Goal: Task Accomplishment & Management: Manage account settings

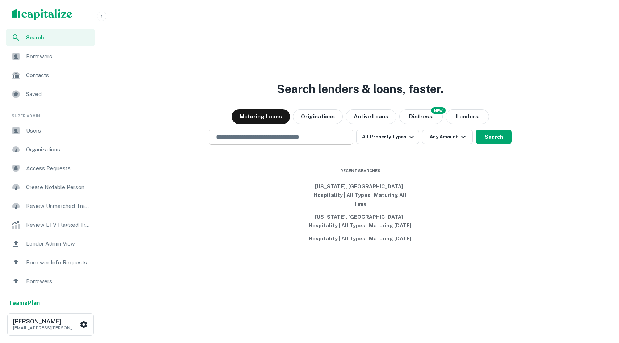
click at [225, 144] on div "​" at bounding box center [280, 137] width 145 height 15
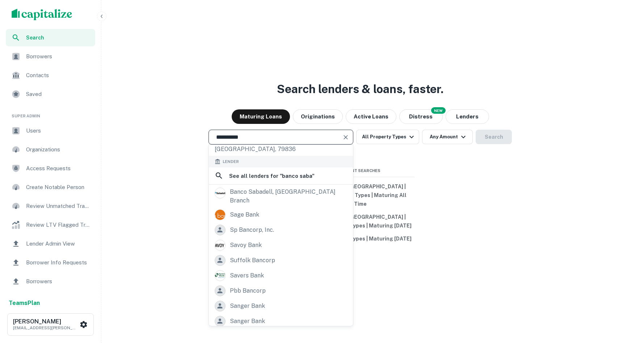
scroll to position [86, 0]
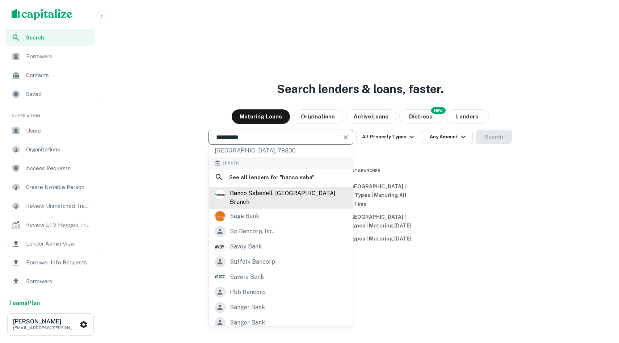
type input "**********"
click at [269, 194] on div "banco sabadell, miami branch" at bounding box center [288, 197] width 117 height 17
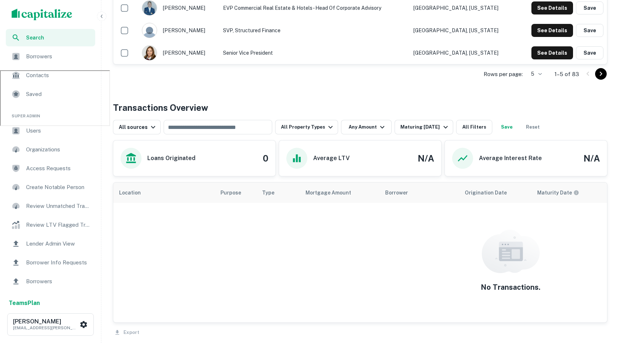
scroll to position [288, 0]
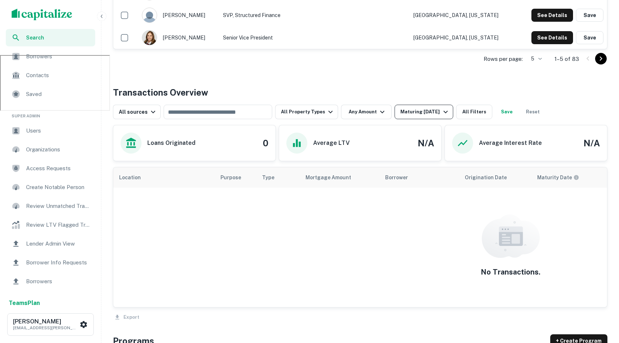
click at [426, 111] on div "Maturing In 1 Year" at bounding box center [424, 111] width 49 height 9
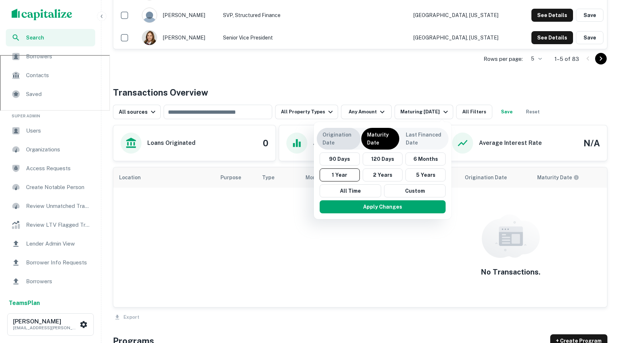
click at [357, 133] on div "Origination Date" at bounding box center [339, 139] width 44 height 22
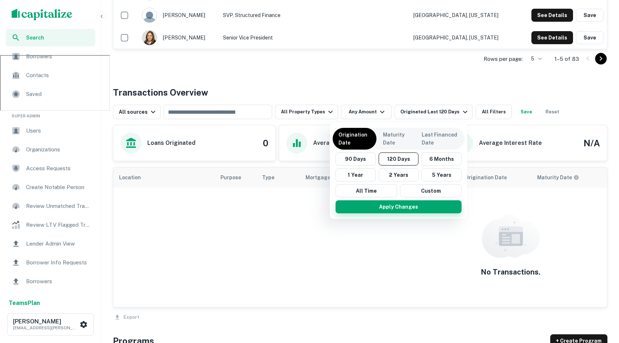
click at [379, 213] on div "Apply Changes" at bounding box center [398, 206] width 132 height 19
click at [382, 212] on button "Apply Changes" at bounding box center [398, 206] width 126 height 13
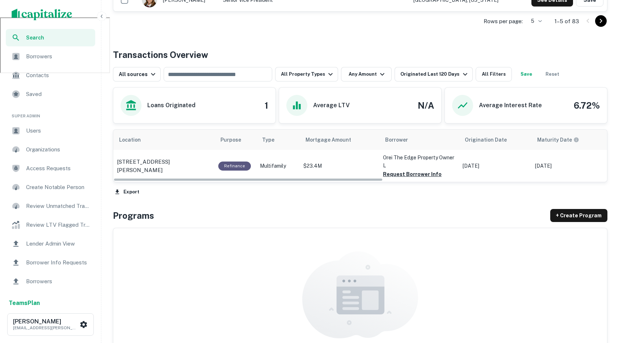
scroll to position [326, 0]
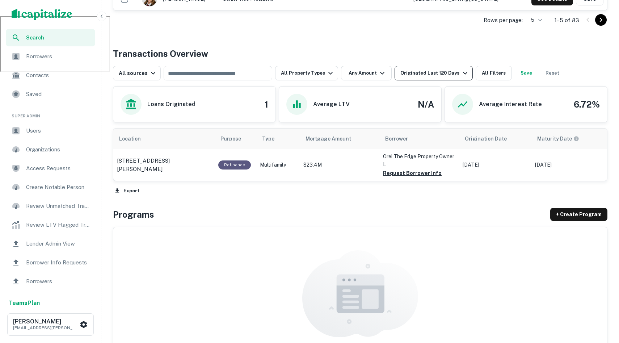
click at [461, 79] on button "Originated Last 120 Days" at bounding box center [433, 73] width 78 height 14
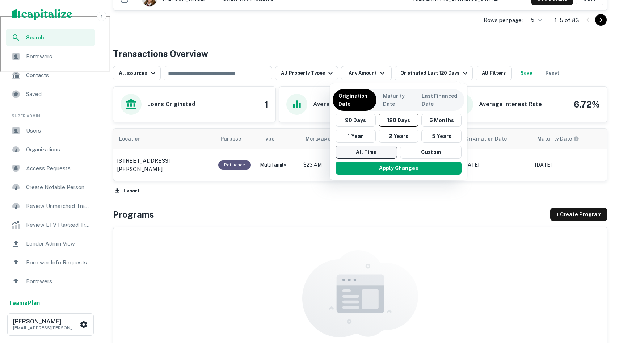
click at [374, 149] on button "All Time" at bounding box center [365, 151] width 61 height 13
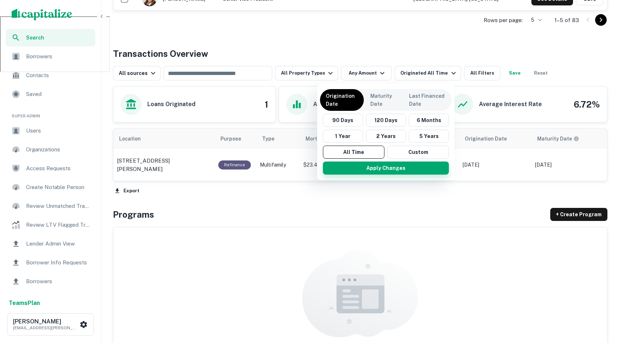
click at [383, 164] on button "Apply Changes" at bounding box center [386, 167] width 126 height 13
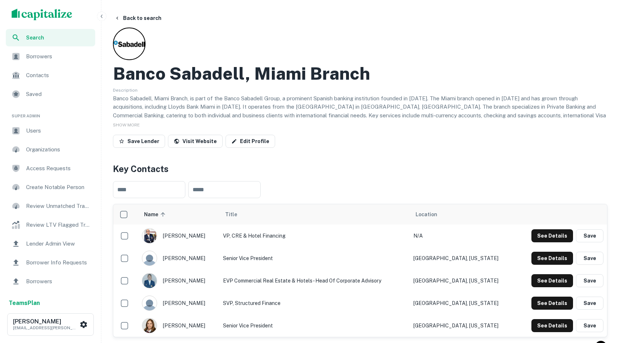
click at [58, 239] on span "Lender Admin View" at bounding box center [58, 243] width 65 height 9
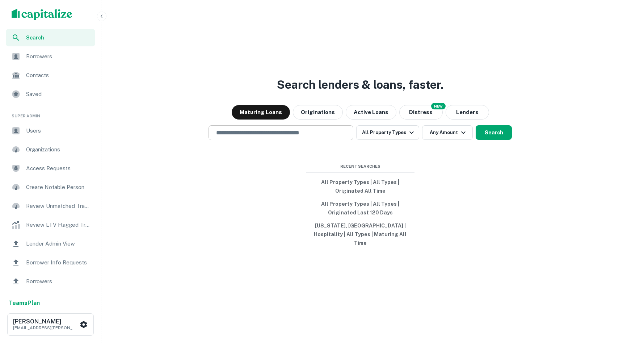
click at [283, 140] on div "​" at bounding box center [280, 132] width 145 height 15
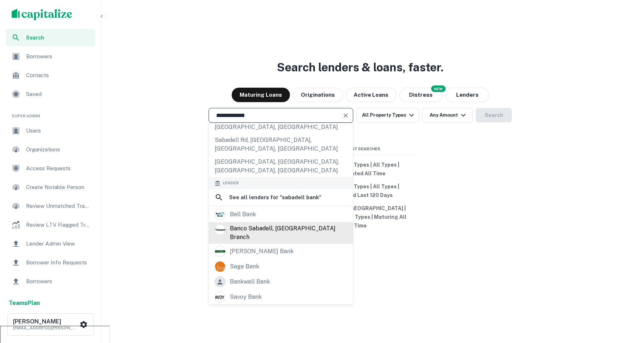
scroll to position [137, 0]
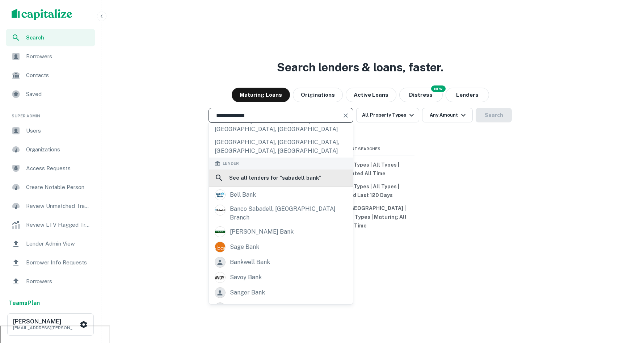
type input "**********"
click at [270, 169] on div "See all lenders for " sabadell bank "" at bounding box center [281, 177] width 144 height 17
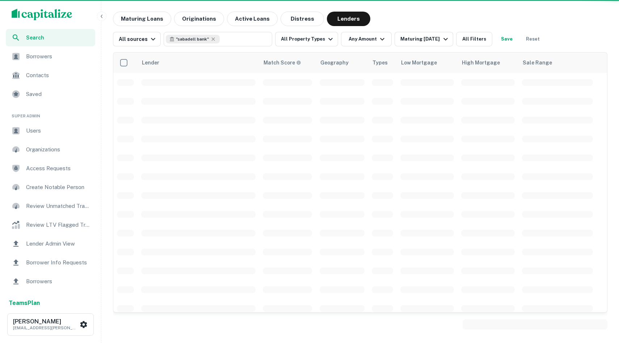
scroll to position [10, 0]
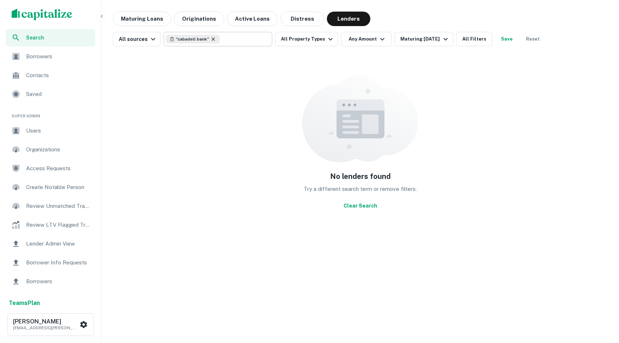
click at [212, 41] on icon at bounding box center [213, 39] width 6 height 6
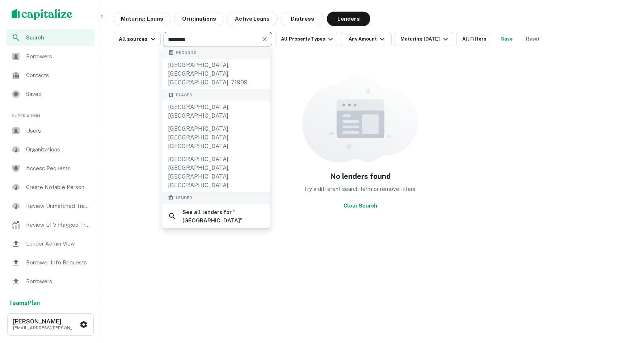
type input "********"
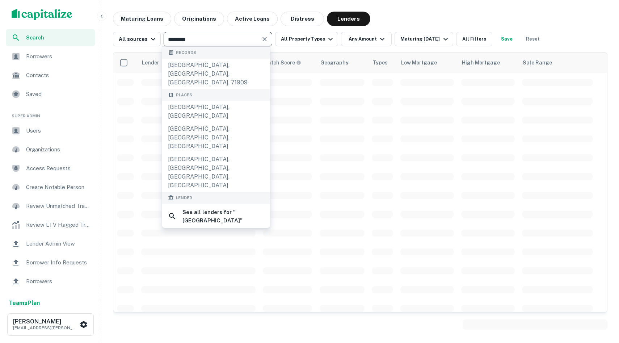
click at [584, 48] on div "Lender Match Score Geography Types Low Mortgage High Mortgage Sale Range" at bounding box center [360, 189] width 494 height 286
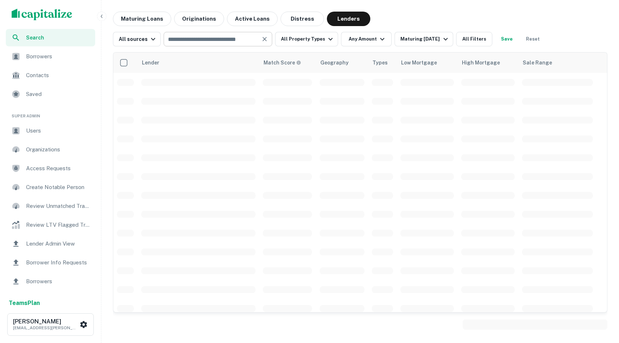
click at [195, 36] on input "text" at bounding box center [212, 39] width 92 height 10
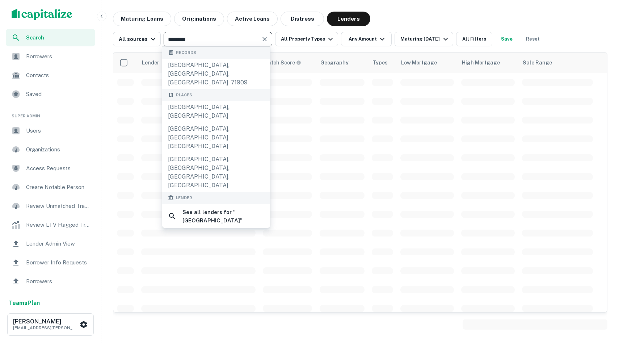
scroll to position [100, 0]
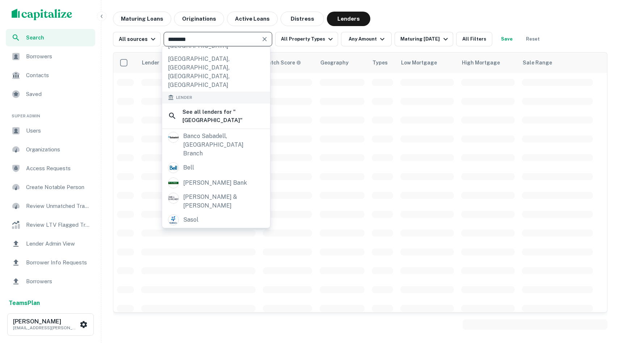
type input "********"
click at [52, 239] on span "Lender Admin View" at bounding box center [58, 243] width 65 height 9
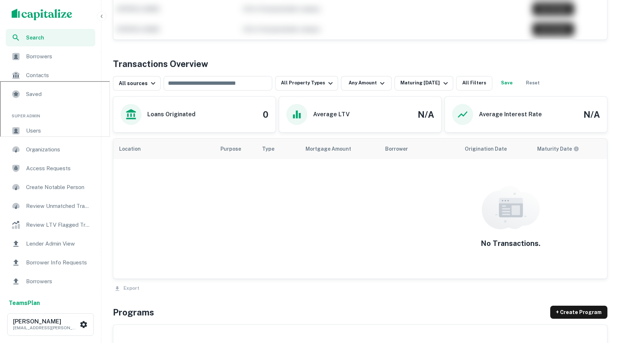
scroll to position [276, 0]
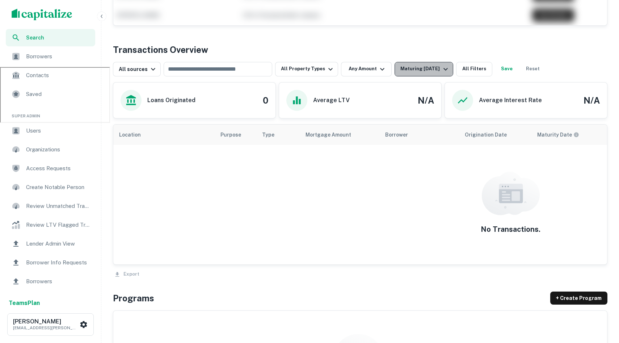
click at [424, 65] on div "Maturing [DATE]" at bounding box center [424, 69] width 49 height 9
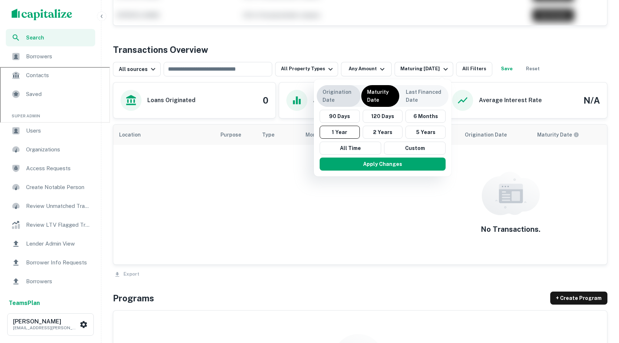
click at [345, 88] on p "Origination Date" at bounding box center [338, 96] width 32 height 16
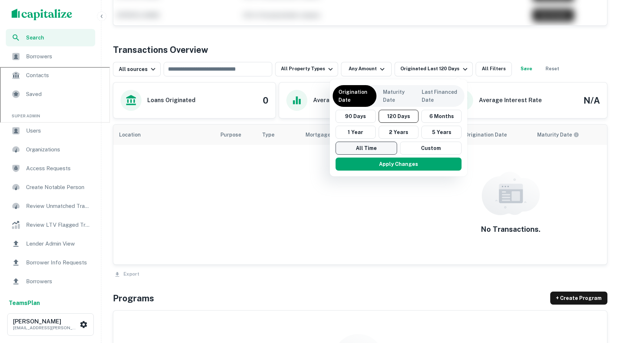
click at [368, 141] on button "All Time" at bounding box center [365, 147] width 61 height 13
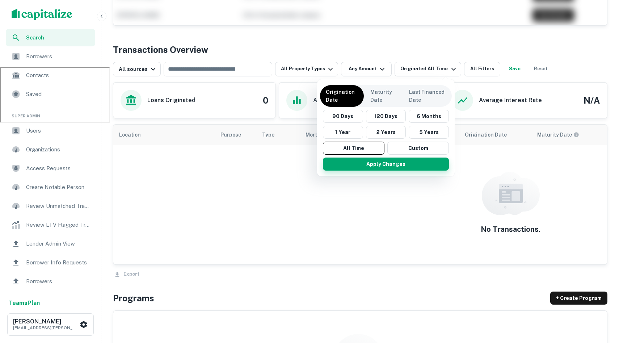
click at [377, 169] on button "Apply Changes" at bounding box center [386, 163] width 126 height 13
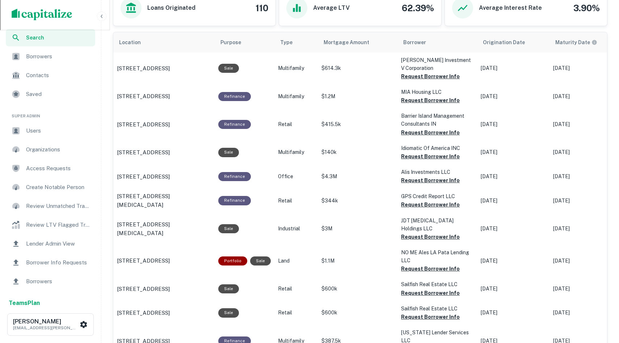
scroll to position [364, 0]
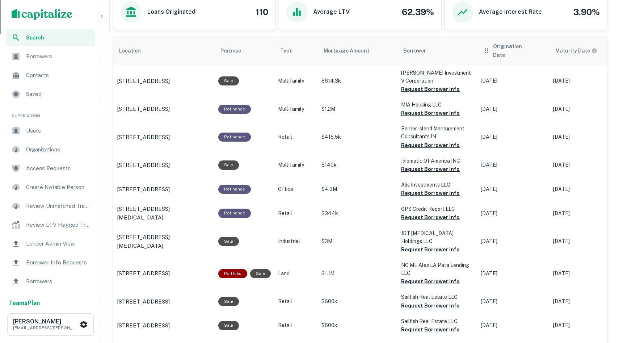
click at [489, 48] on div "Origination Date" at bounding box center [513, 50] width 61 height 17
click at [504, 48] on span "Origination Date" at bounding box center [518, 50] width 51 height 17
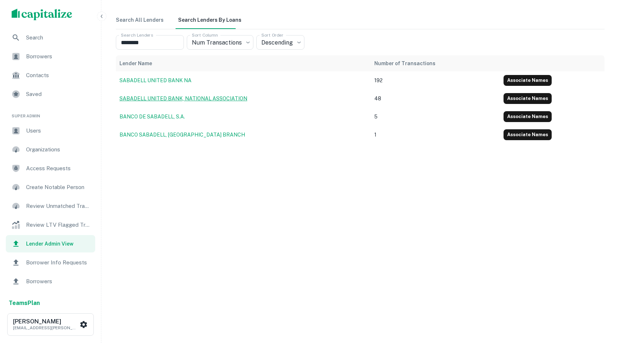
click at [214, 98] on link "SABADELL UNITED BANK, NATIONAL ASSOCIATION" at bounding box center [183, 98] width 128 height 6
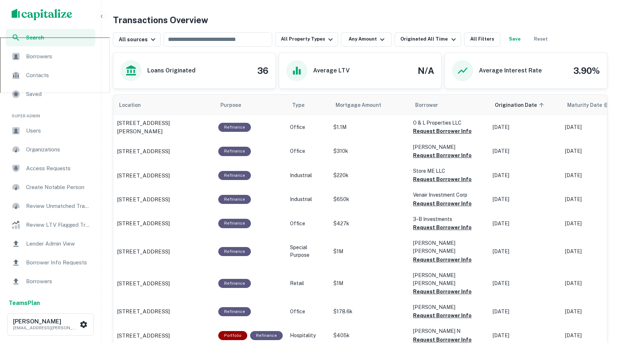
scroll to position [325, 0]
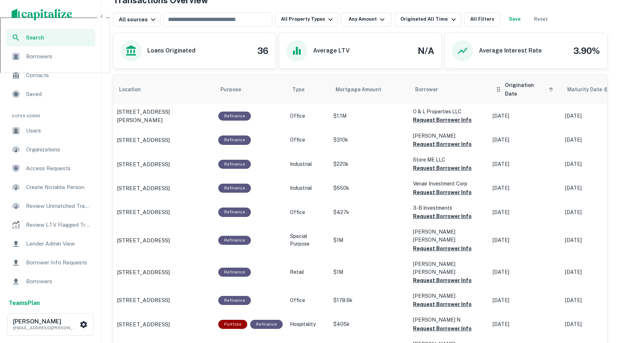
click at [505, 88] on span "Origination Date sorted ascending" at bounding box center [530, 89] width 51 height 17
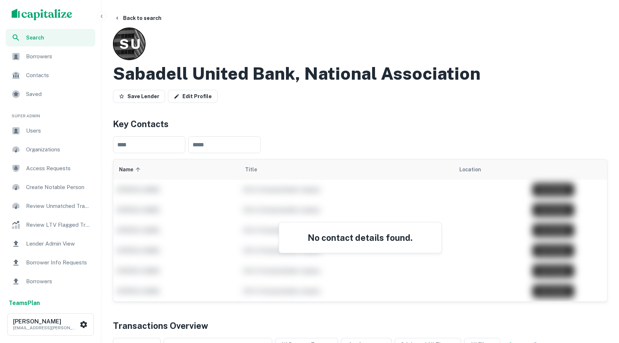
click at [63, 222] on span "Review LTV Flagged Transactions" at bounding box center [58, 224] width 65 height 9
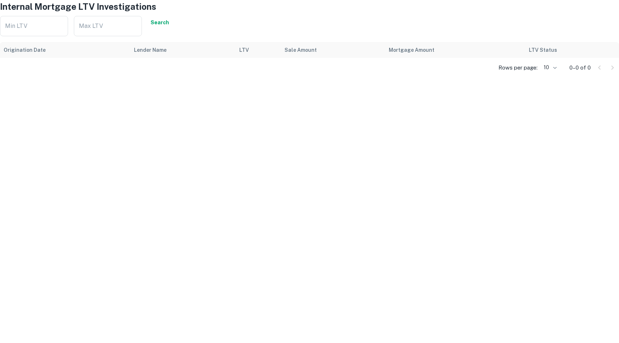
click at [56, 245] on div "Internal Mortgage LTV Investigations Min LTV Min LTV Max LTV Max LTV Search Ori…" at bounding box center [309, 171] width 619 height 343
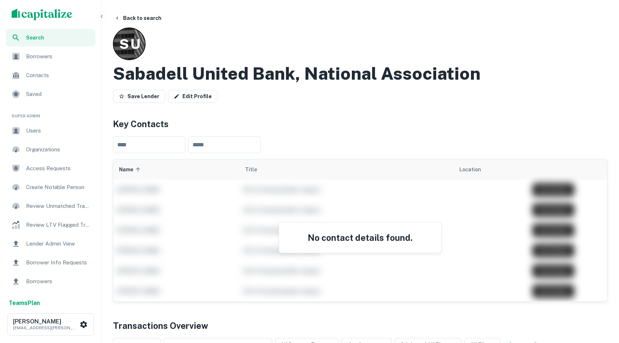
scroll to position [12, 0]
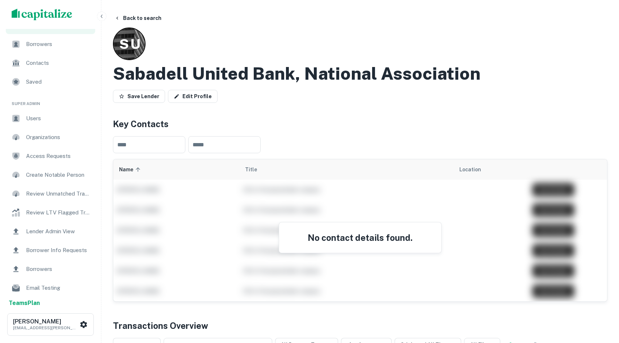
click at [52, 184] on ul "Super Admin Users Organizations Access Requests Create Notable Person Review Un…" at bounding box center [50, 213] width 101 height 243
click at [45, 234] on span "Lender Admin View" at bounding box center [58, 231] width 65 height 9
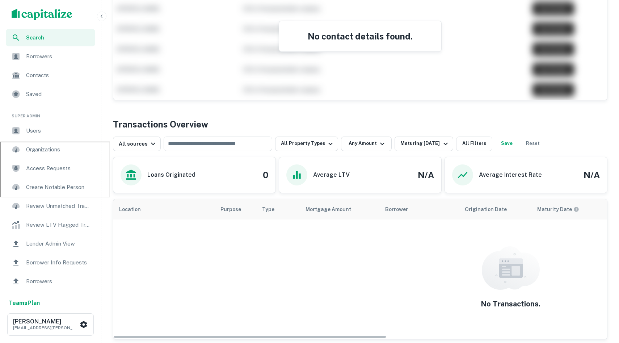
scroll to position [259, 0]
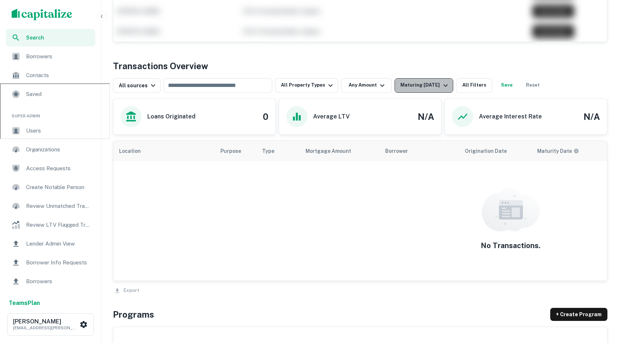
click at [421, 86] on div "Maturing [DATE]" at bounding box center [424, 85] width 49 height 9
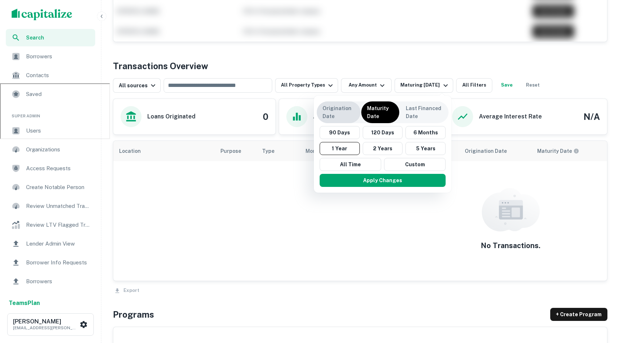
click at [337, 116] on p "Origination Date" at bounding box center [338, 112] width 32 height 16
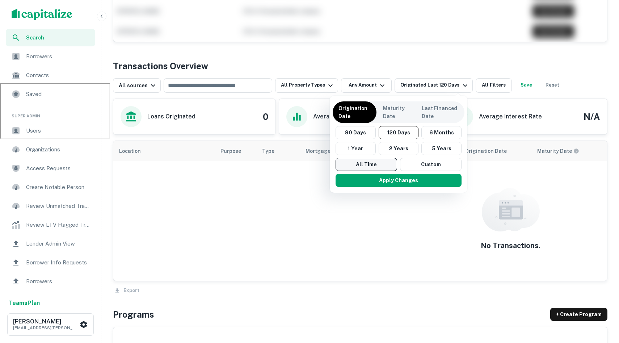
click at [357, 161] on button "All Time" at bounding box center [365, 164] width 61 height 13
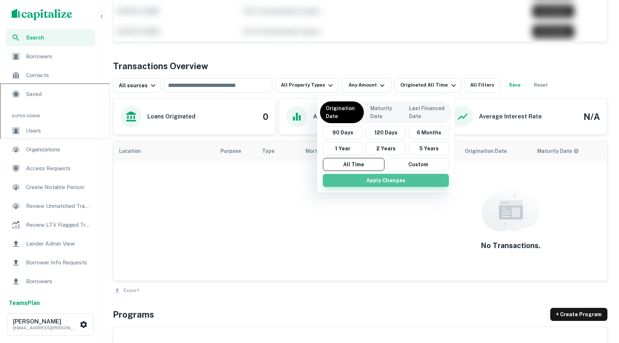
click at [371, 178] on button "Apply Changes" at bounding box center [386, 180] width 126 height 13
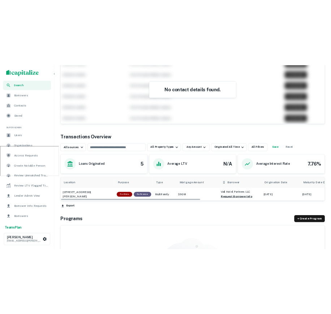
scroll to position [88, 0]
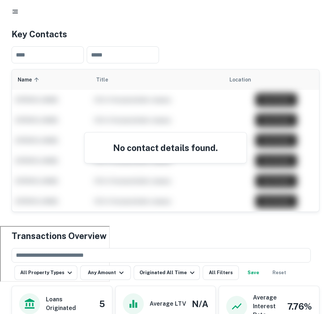
click at [14, 20] on div at bounding box center [165, 11] width 331 height 23
click at [12, 9] on icon "button" at bounding box center [15, 11] width 7 height 7
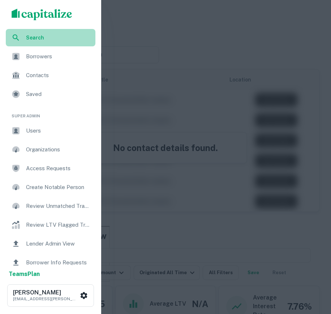
click at [41, 41] on span "Search" at bounding box center [58, 38] width 65 height 8
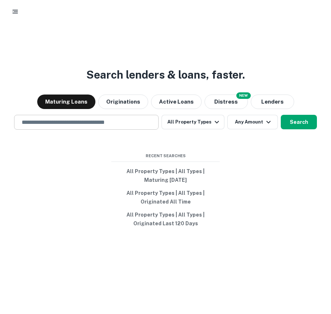
click at [106, 122] on input "text" at bounding box center [86, 122] width 138 height 8
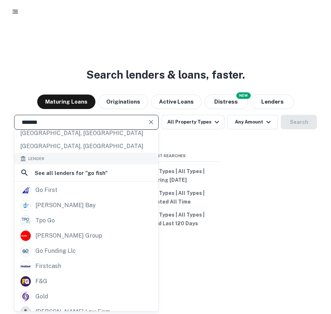
scroll to position [115, 0]
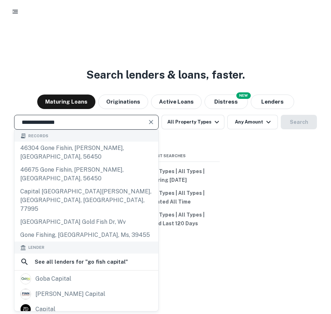
type input "**********"
click at [155, 124] on icon "Clear" at bounding box center [151, 121] width 7 height 7
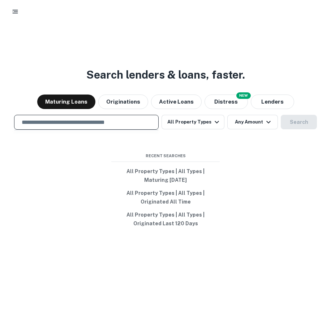
click at [95, 123] on input "text" at bounding box center [86, 122] width 138 height 8
click at [103, 138] on div at bounding box center [86, 148] width 145 height 36
click at [13, 10] on icon "button" at bounding box center [15, 11] width 7 height 7
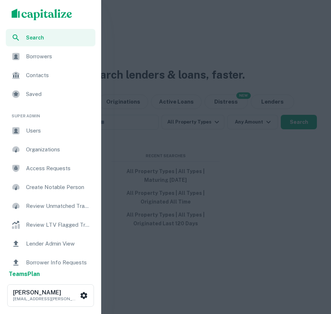
click at [52, 39] on span "Search" at bounding box center [58, 38] width 65 height 8
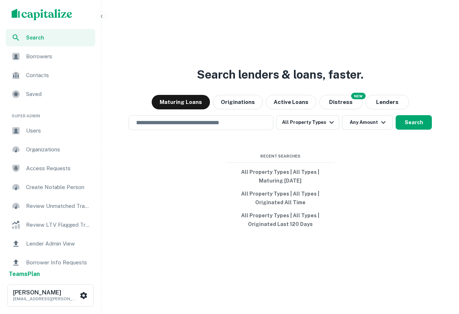
click at [331, 311] on div "Search lenders & loans, faster. Maturing Loans Originations Active Loans NEW Di…" at bounding box center [280, 174] width 352 height 314
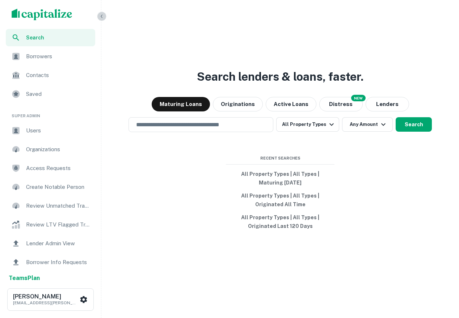
click at [101, 18] on icon "button" at bounding box center [102, 16] width 6 height 6
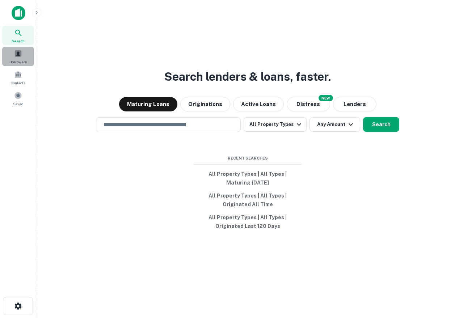
click at [16, 57] on span at bounding box center [18, 54] width 8 height 8
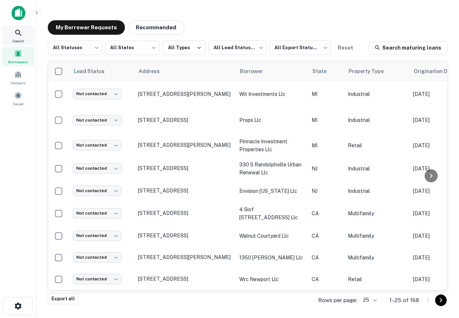
click at [11, 28] on div "Search" at bounding box center [18, 36] width 32 height 20
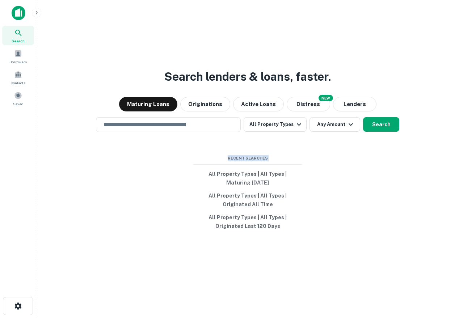
drag, startPoint x: 205, startPoint y: 144, endPoint x: 335, endPoint y: 287, distance: 192.6
click at [335, 287] on div "Search lenders & loans, faster. Maturing Loans Originations Active Loans NEW Di…" at bounding box center [247, 176] width 411 height 318
click at [18, 55] on span at bounding box center [18, 54] width 8 height 8
click at [23, 52] on div "Borrowers" at bounding box center [18, 57] width 32 height 20
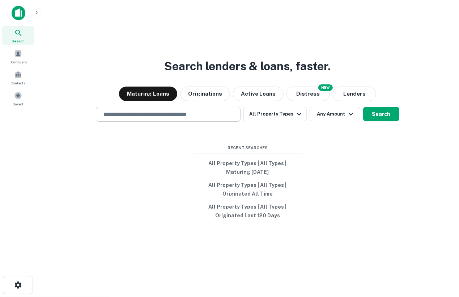
click at [170, 120] on div "​" at bounding box center [168, 114] width 145 height 15
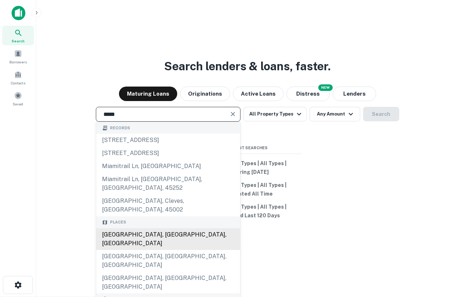
click at [121, 228] on div "[GEOGRAPHIC_DATA], [GEOGRAPHIC_DATA], [GEOGRAPHIC_DATA]" at bounding box center [168, 239] width 144 height 22
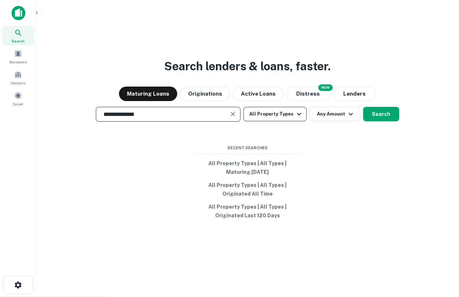
type input "**********"
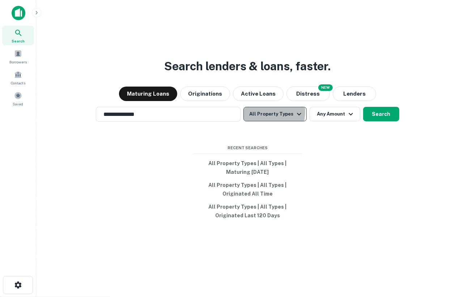
click at [267, 112] on button "All Property Types" at bounding box center [274, 114] width 63 height 14
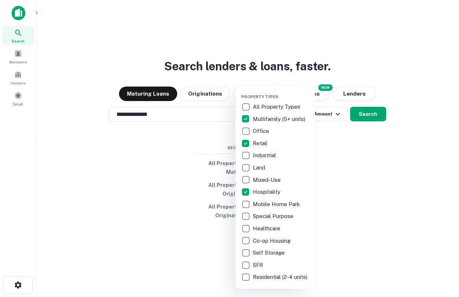
click at [362, 118] on div at bounding box center [229, 148] width 459 height 297
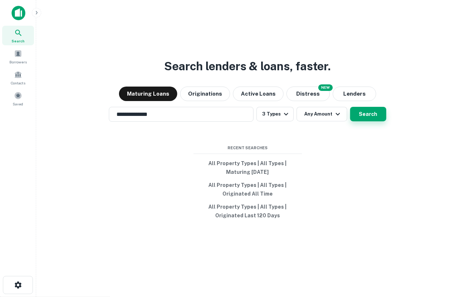
click at [366, 116] on button "Search" at bounding box center [368, 114] width 36 height 14
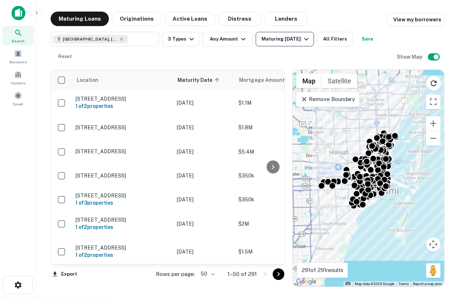
click at [281, 42] on div "Maturing [DATE]" at bounding box center [286, 39] width 49 height 9
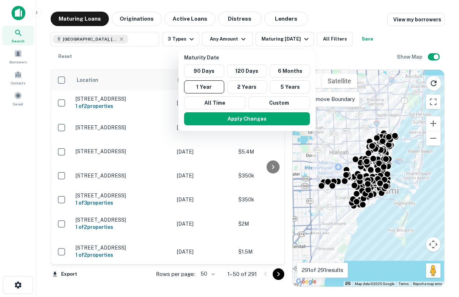
click at [325, 36] on div at bounding box center [229, 148] width 459 height 297
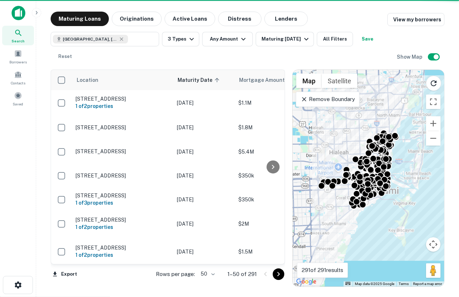
click at [330, 40] on button "All Filters" at bounding box center [335, 39] width 36 height 14
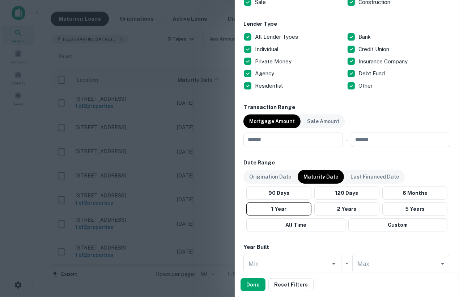
scroll to position [274, 0]
click at [288, 141] on input "number" at bounding box center [290, 139] width 94 height 14
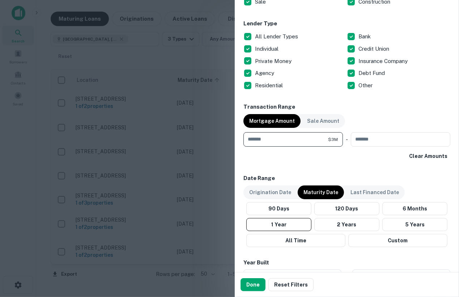
type input "*******"
click at [381, 113] on div "Transaction Range Mortgage Amount Sale Amount ******* $3M ​ - ​ Clear Amounts" at bounding box center [346, 133] width 207 height 60
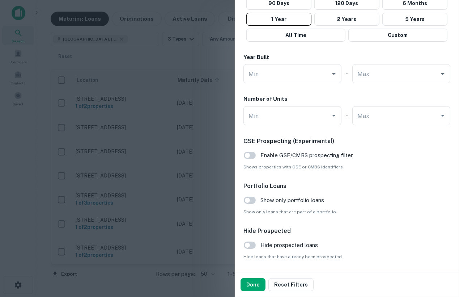
scroll to position [480, 0]
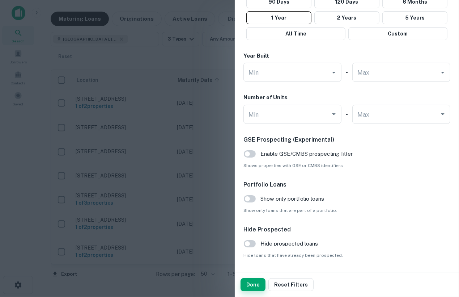
click at [252, 283] on button "Done" at bounding box center [253, 284] width 25 height 13
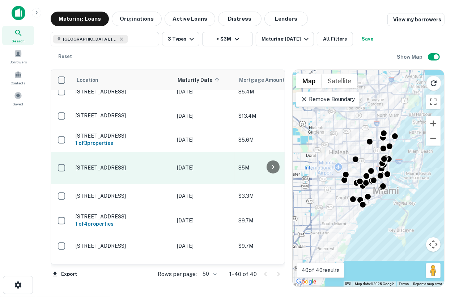
scroll to position [7, 0]
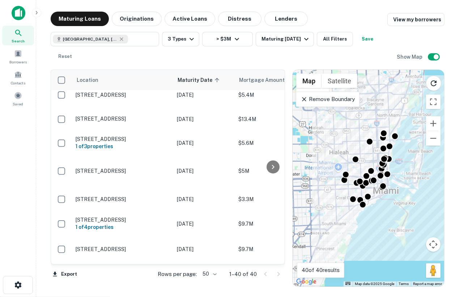
click at [304, 99] on icon at bounding box center [304, 99] width 4 height 4
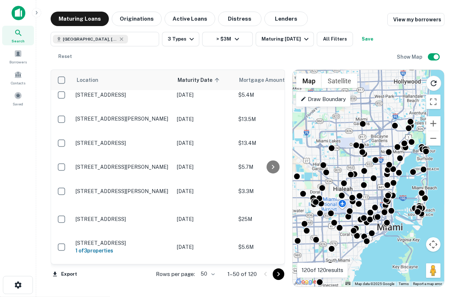
drag, startPoint x: 366, startPoint y: 160, endPoint x: 368, endPoint y: 198, distance: 37.7
click at [369, 198] on div "To activate drag with keyboard, press Alt + Enter. Once in keyboard drag state,…" at bounding box center [369, 178] width 152 height 216
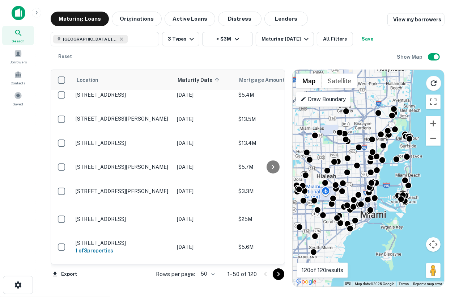
drag, startPoint x: 401, startPoint y: 111, endPoint x: 385, endPoint y: 99, distance: 19.9
click at [385, 99] on div "To activate drag with keyboard, press Alt + Enter. Once in keyboard drag state,…" at bounding box center [369, 178] width 152 height 216
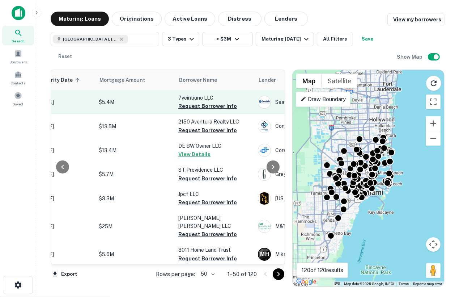
scroll to position [0, 152]
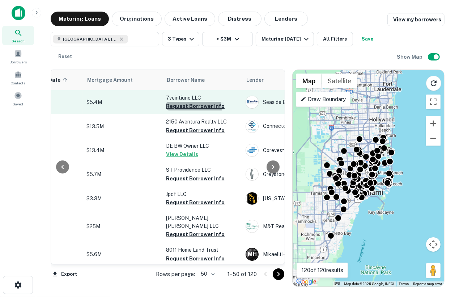
click at [188, 110] on button "Request Borrower Info" at bounding box center [195, 106] width 59 height 9
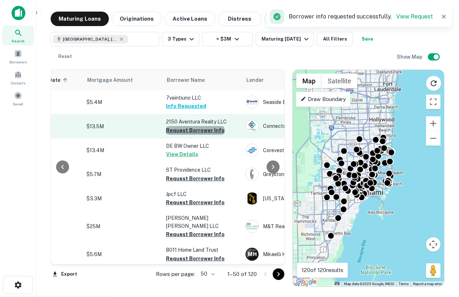
click at [196, 128] on button "Request Borrower Info" at bounding box center [195, 130] width 59 height 9
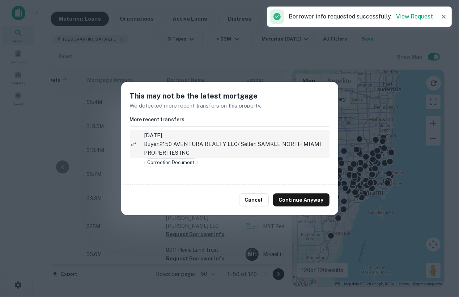
click at [220, 148] on p "Buyer: 2150 AVENTURA REALTY LLC / Seller: SAMKLE NORTH MIAMI PROPERTIES INC" at bounding box center [236, 148] width 185 height 17
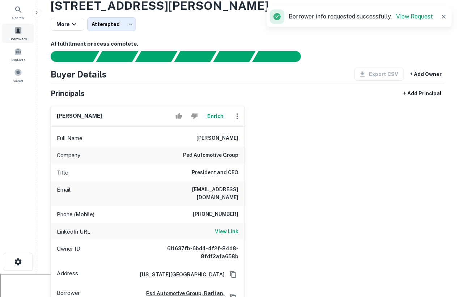
scroll to position [24, 0]
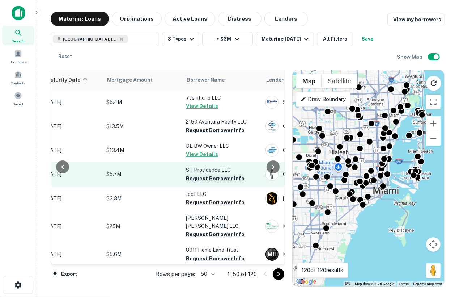
click at [212, 178] on button "Request Borrower Info" at bounding box center [215, 178] width 59 height 9
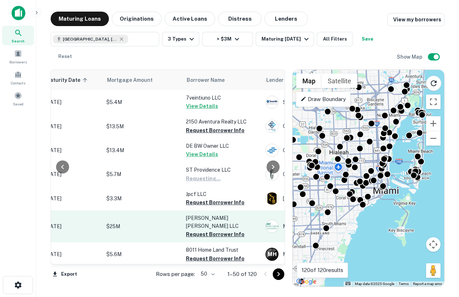
scroll to position [0, 132]
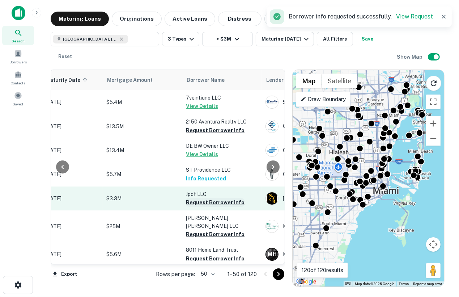
click at [204, 201] on button "Request Borrower Info" at bounding box center [215, 202] width 59 height 9
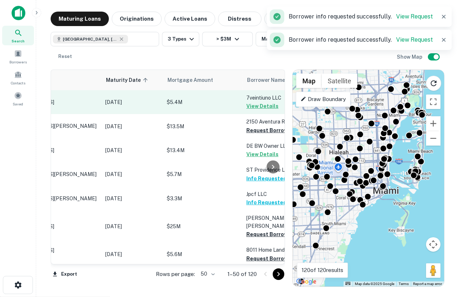
scroll to position [0, 0]
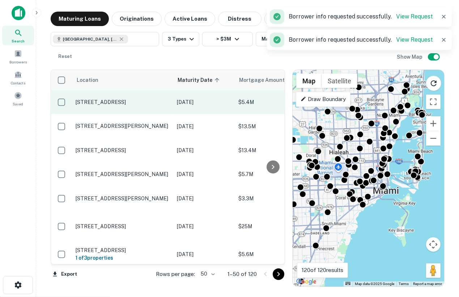
click at [119, 103] on p "[STREET_ADDRESS]" at bounding box center [123, 102] width 94 height 7
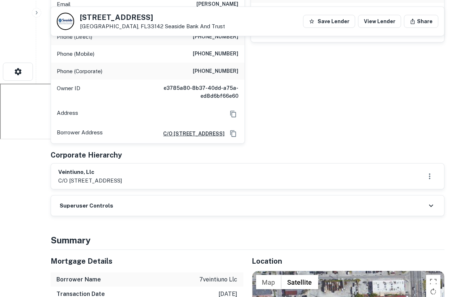
scroll to position [214, 0]
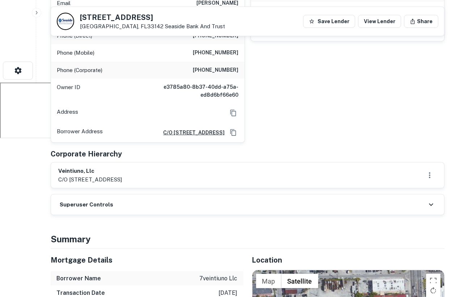
drag, startPoint x: 199, startPoint y: 167, endPoint x: 72, endPoint y: 171, distance: 126.3
click at [72, 171] on div "veintiuno, llc c/o 1390 brickell avenue, suite 200, miami, fl, 33131" at bounding box center [247, 175] width 379 height 17
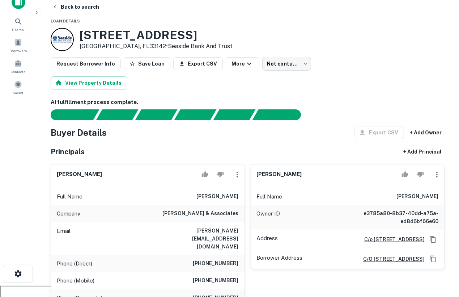
scroll to position [11, 0]
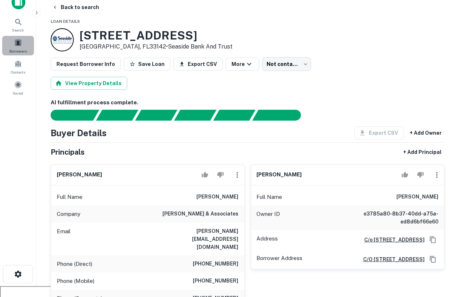
click at [14, 49] on span "Borrowers" at bounding box center [17, 51] width 17 height 6
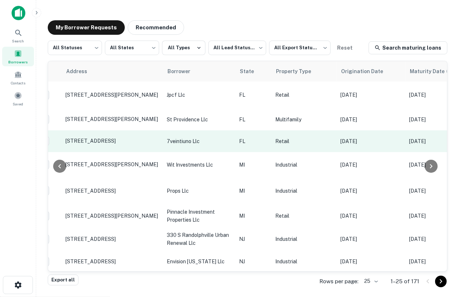
scroll to position [0, 59]
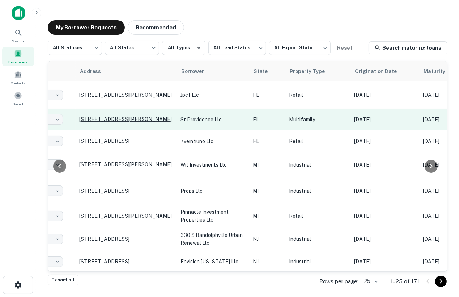
click at [133, 117] on p "[STREET_ADDRESS][PERSON_NAME]" at bounding box center [126, 119] width 94 height 7
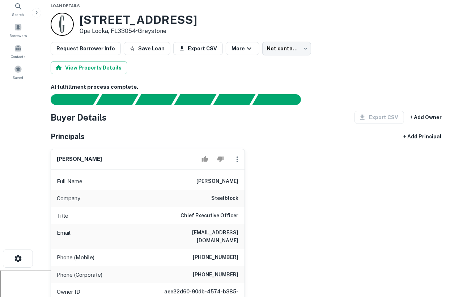
scroll to position [22, 0]
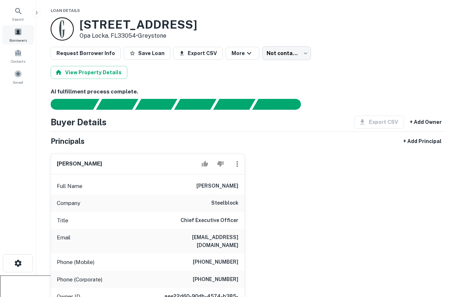
click at [20, 38] on span "Borrowers" at bounding box center [17, 40] width 17 height 6
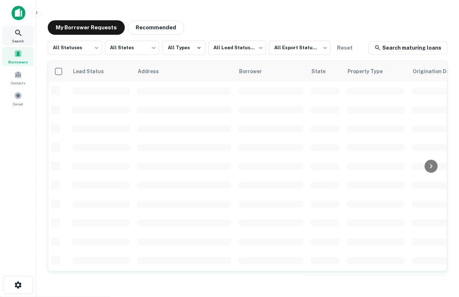
click at [17, 35] on icon at bounding box center [18, 33] width 9 height 9
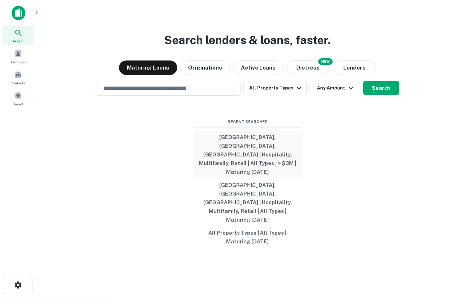
click at [242, 164] on button "[GEOGRAPHIC_DATA], [GEOGRAPHIC_DATA], [GEOGRAPHIC_DATA] | Hospitality, Multifam…" at bounding box center [248, 155] width 109 height 48
type input "**********"
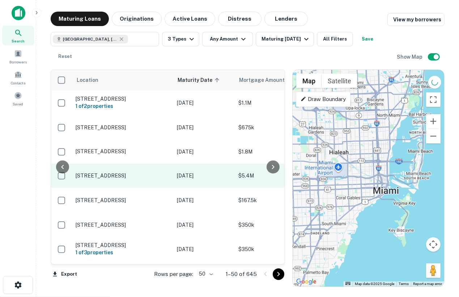
scroll to position [0, 141]
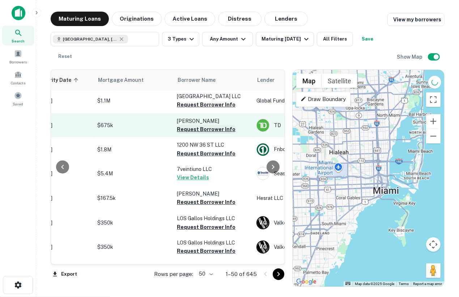
click at [210, 128] on button "Request Borrower Info" at bounding box center [206, 129] width 59 height 9
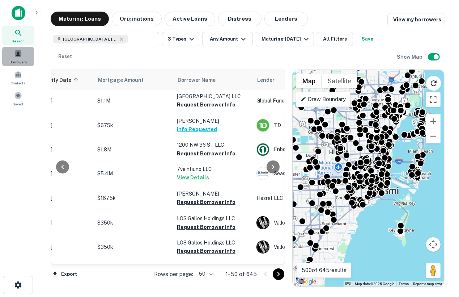
click at [20, 54] on span at bounding box center [18, 54] width 8 height 8
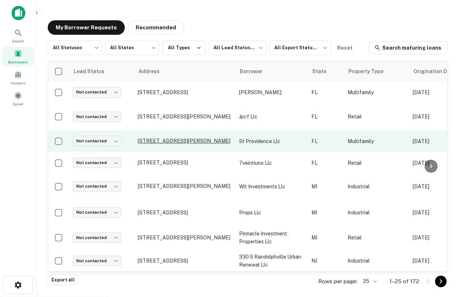
click at [166, 137] on p "[STREET_ADDRESS][PERSON_NAME]" at bounding box center [185, 140] width 94 height 7
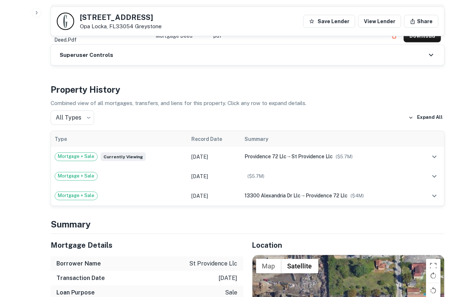
scroll to position [453, 0]
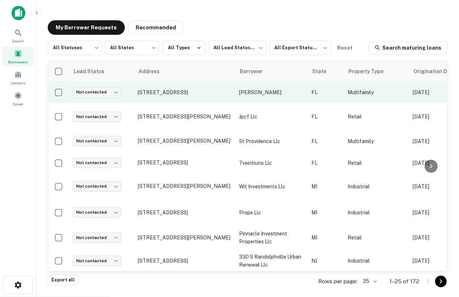
click at [122, 93] on td "Not contacted **** ​" at bounding box center [101, 92] width 65 height 22
click at [115, 93] on body "Search Borrowers Contacts Saved My Borrower Requests Recommended All Statuses *…" at bounding box center [229, 148] width 459 height 297
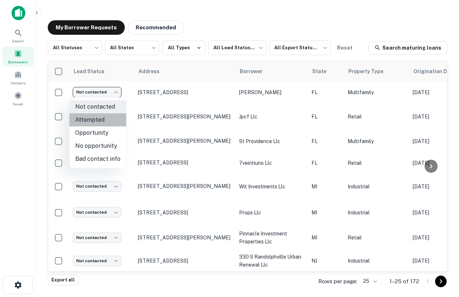
click at [104, 119] on li "Attempted" at bounding box center [97, 119] width 57 height 13
type input "*********"
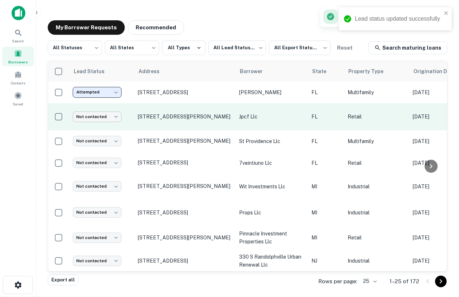
click at [101, 115] on body "Lead status updated successfully Search Borrowers Contacts Saved My Borrower Re…" at bounding box center [229, 148] width 459 height 297
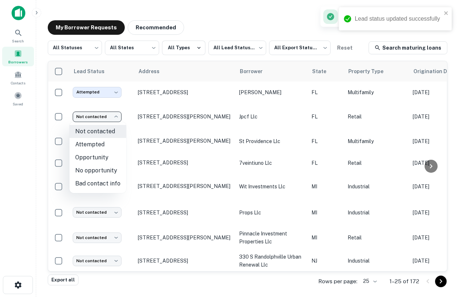
click at [98, 157] on li "Opportunity" at bounding box center [97, 157] width 57 height 13
type input "**********"
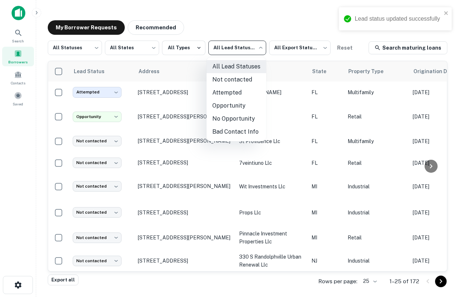
click at [249, 53] on body "**********" at bounding box center [229, 148] width 459 height 297
click at [232, 94] on li "Attempted" at bounding box center [237, 92] width 60 height 13
type input "*********"
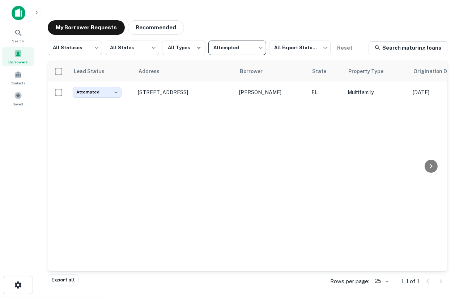
click at [23, 61] on span "Borrowers" at bounding box center [18, 62] width 20 height 6
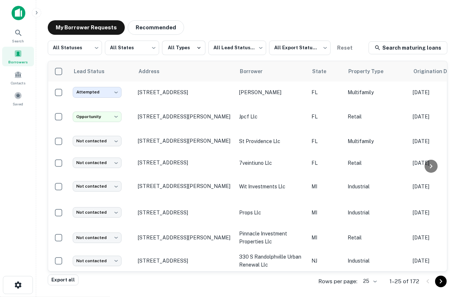
click at [22, 56] on div "Borrowers" at bounding box center [18, 57] width 32 height 20
click at [20, 34] on icon at bounding box center [18, 33] width 6 height 6
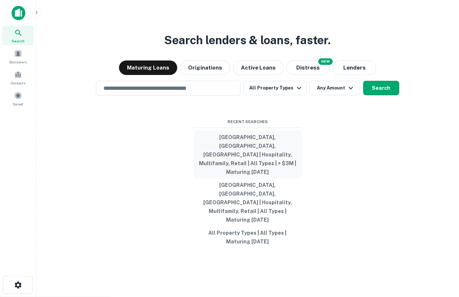
click at [246, 167] on button "Miami, FL, USA | Hospitality, Multifamily, Retail | All Types | > $3M | Maturin…" at bounding box center [248, 155] width 109 height 48
type input "**********"
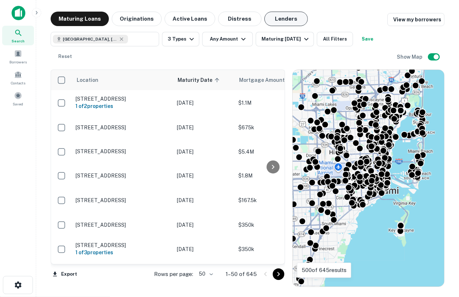
click at [279, 20] on button "Lenders" at bounding box center [285, 19] width 43 height 14
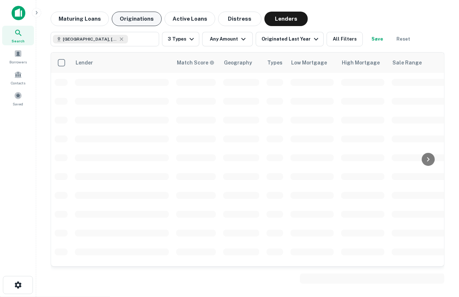
click at [131, 18] on button "Originations" at bounding box center [137, 19] width 50 height 14
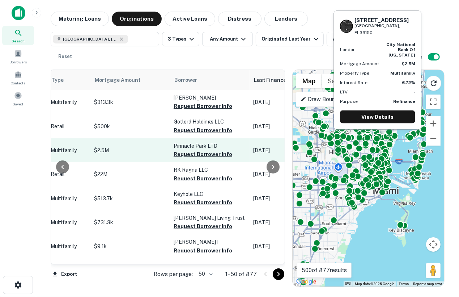
scroll to position [0, 319]
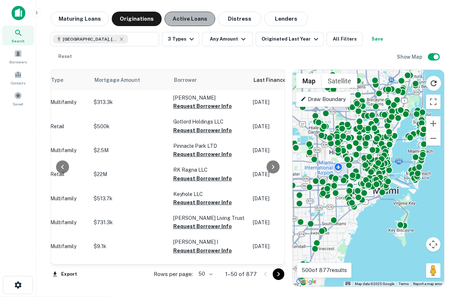
click at [188, 21] on button "Active Loans" at bounding box center [190, 19] width 51 height 14
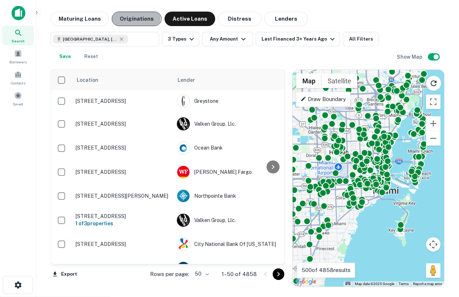
click at [129, 17] on button "Originations" at bounding box center [137, 19] width 50 height 14
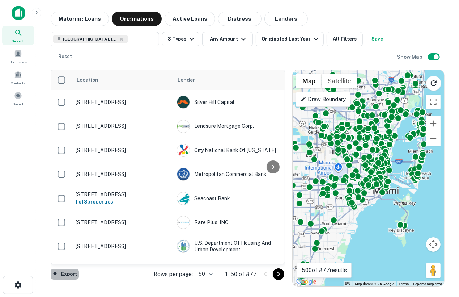
click at [65, 274] on button "Export" at bounding box center [65, 273] width 28 height 11
click at [247, 82] on div at bounding box center [229, 148] width 459 height 297
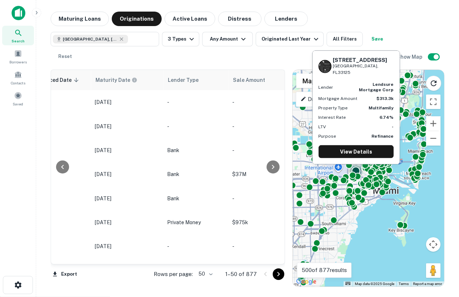
scroll to position [0, 547]
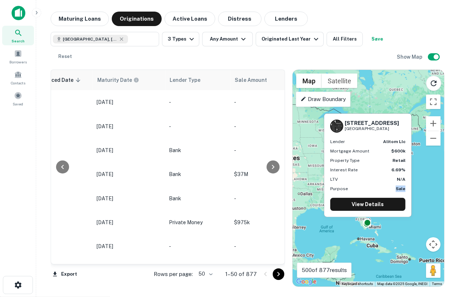
drag, startPoint x: 329, startPoint y: 194, endPoint x: 320, endPoint y: 194, distance: 8.7
click at [320, 194] on body "Search Borrowers Contacts Saved Maturing Loans Originations Active Loans Distre…" at bounding box center [229, 148] width 459 height 297
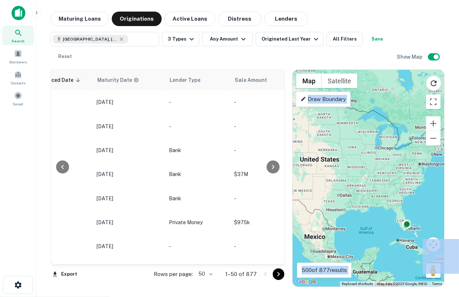
drag, startPoint x: 320, startPoint y: 192, endPoint x: 357, endPoint y: 193, distance: 37.3
click at [359, 193] on div "To activate drag with keyboard, press Alt + Enter. Once in keyboard drag state,…" at bounding box center [369, 178] width 152 height 216
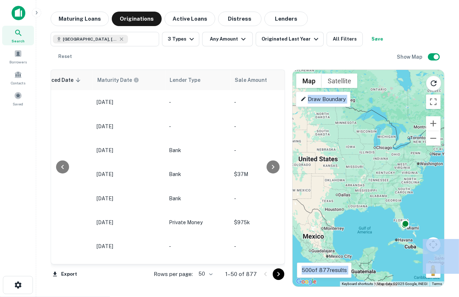
click at [420, 199] on div "To activate drag with keyboard, press Alt + Enter. Once in keyboard drag state,…" at bounding box center [369, 178] width 152 height 216
drag, startPoint x: 377, startPoint y: 194, endPoint x: 430, endPoint y: 191, distance: 53.6
click at [431, 194] on div "To activate drag with keyboard, press Alt + Enter. Once in keyboard drag state,…" at bounding box center [369, 178] width 152 height 216
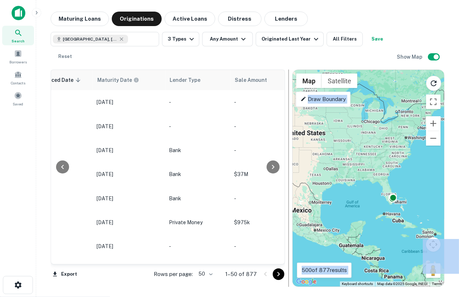
drag, startPoint x: 355, startPoint y: 193, endPoint x: 287, endPoint y: 166, distance: 72.4
click at [287, 166] on div "Location Lender Purpose Type Mortgage Amount Borrower Last Financed Date sorted…" at bounding box center [248, 175] width 394 height 223
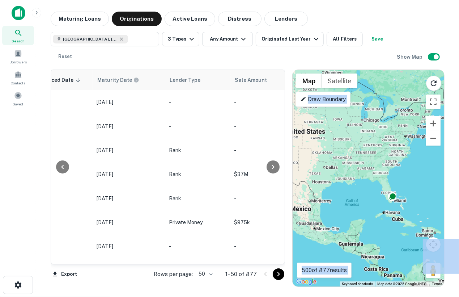
click at [383, 203] on div "To activate drag with keyboard, press Alt + Enter. Once in keyboard drag state,…" at bounding box center [369, 178] width 152 height 216
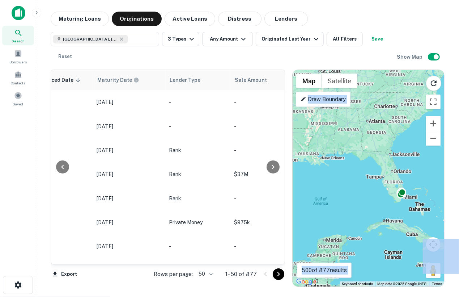
click at [339, 272] on p "500 of 877 results" at bounding box center [324, 270] width 45 height 9
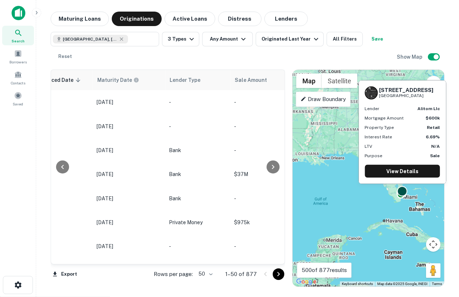
click at [401, 194] on div at bounding box center [402, 191] width 10 height 10
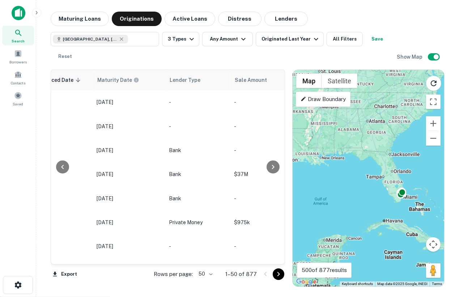
click at [399, 199] on div "To navigate, press the arrow keys. To activate drag with keyboard, press Alt + …" at bounding box center [369, 178] width 152 height 216
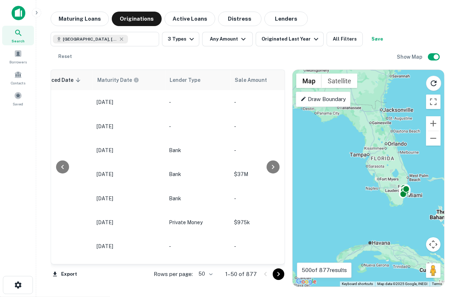
click at [399, 199] on div "To activate drag with keyboard, press Alt + Enter. Once in keyboard drag state,…" at bounding box center [369, 178] width 152 height 216
click at [416, 194] on div "To activate drag with keyboard, press Alt + Enter. Once in keyboard drag state,…" at bounding box center [369, 178] width 152 height 216
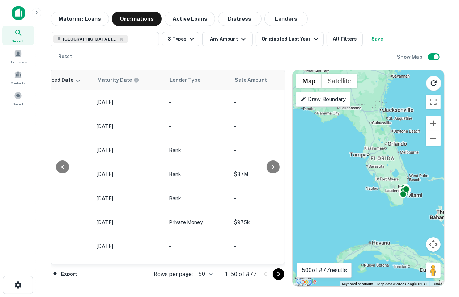
click at [416, 194] on div "To activate drag with keyboard, press Alt + Enter. Once in keyboard drag state,…" at bounding box center [369, 178] width 152 height 216
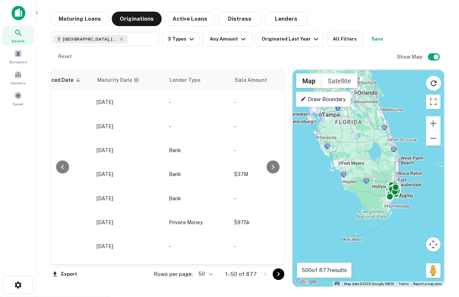
click at [390, 167] on div "To activate drag with keyboard, press Alt + Enter. Once in keyboard drag state,…" at bounding box center [369, 178] width 152 height 216
click at [390, 166] on div "To activate drag with keyboard, press Alt + Enter. Once in keyboard drag state,…" at bounding box center [369, 178] width 152 height 216
click at [405, 200] on div "To activate drag with keyboard, press Alt + Enter. Once in keyboard drag state,…" at bounding box center [369, 178] width 152 height 216
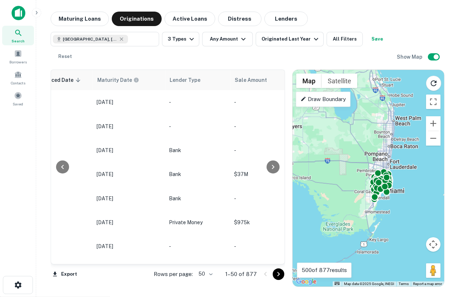
click at [396, 199] on div "To activate drag with keyboard, press Alt + Enter. Once in keyboard drag state,…" at bounding box center [369, 178] width 152 height 216
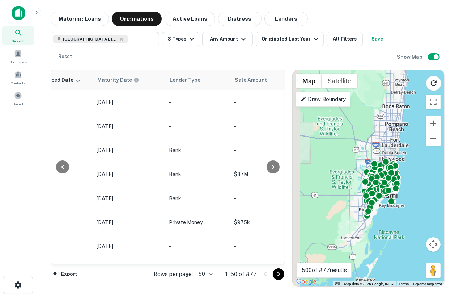
drag, startPoint x: 388, startPoint y: 199, endPoint x: 406, endPoint y: 217, distance: 25.3
click at [406, 217] on div "To activate drag with keyboard, press Alt + Enter. Once in keyboard drag state,…" at bounding box center [369, 178] width 152 height 216
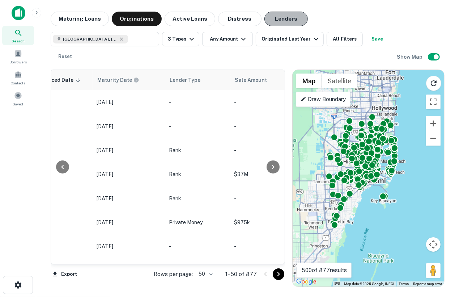
click at [270, 20] on button "Lenders" at bounding box center [285, 19] width 43 height 14
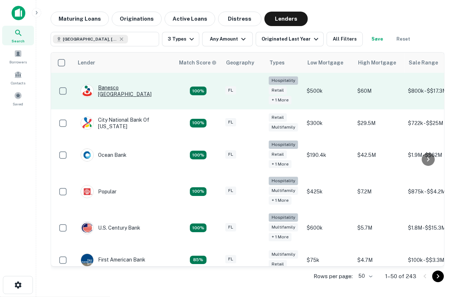
click at [118, 92] on div "Banesco USA" at bounding box center [124, 90] width 87 height 13
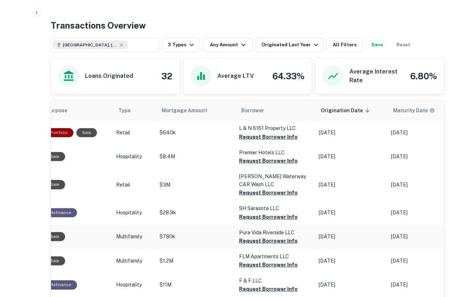
scroll to position [0, 115]
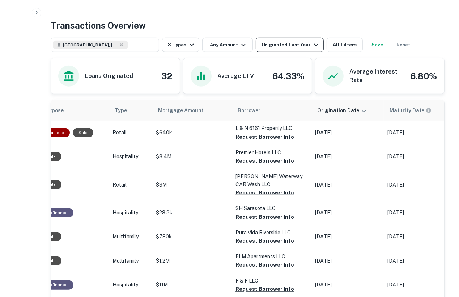
click at [284, 40] on button "Originated Last Year" at bounding box center [290, 45] width 68 height 14
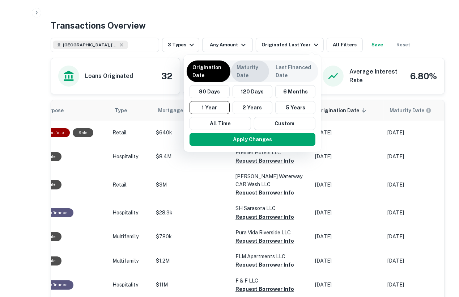
click at [254, 68] on p "Maturity Date" at bounding box center [250, 71] width 26 height 16
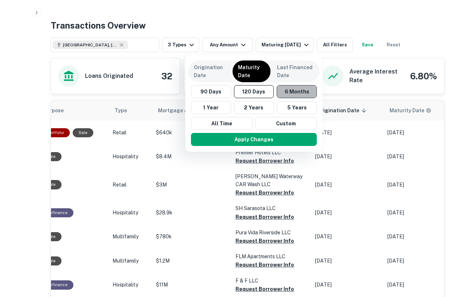
click at [285, 89] on button "6 Months" at bounding box center [297, 91] width 40 height 13
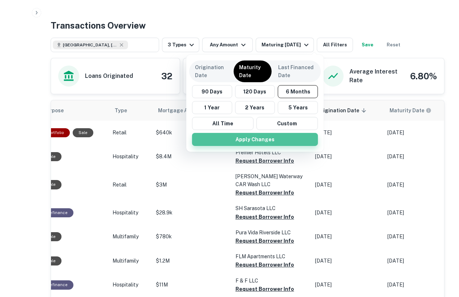
click at [259, 140] on button "Apply Changes" at bounding box center [255, 139] width 126 height 13
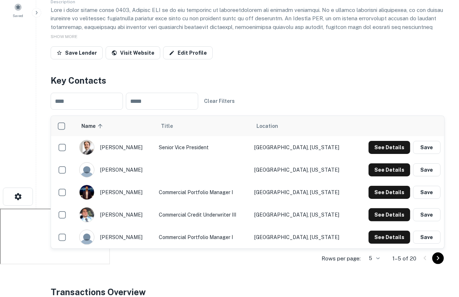
scroll to position [84, 0]
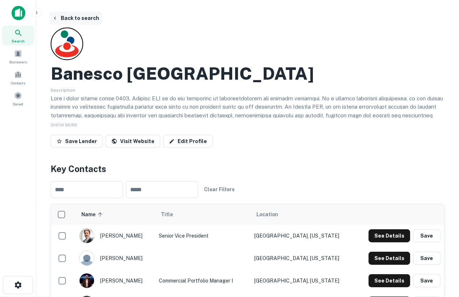
click at [65, 17] on button "Back to search" at bounding box center [75, 18] width 53 height 13
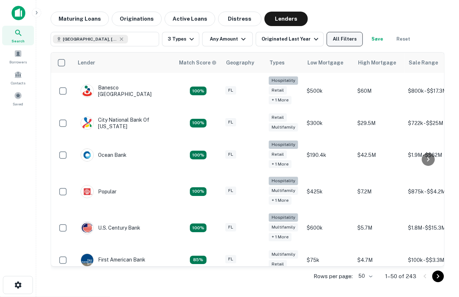
click at [341, 41] on button "All Filters" at bounding box center [345, 39] width 36 height 14
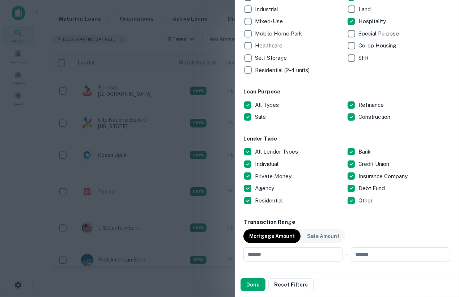
scroll to position [158, 0]
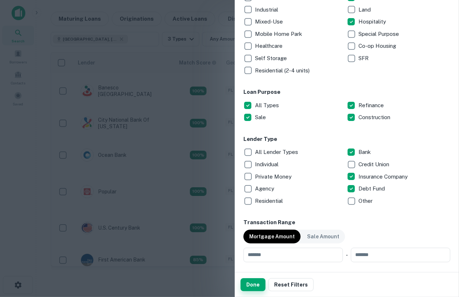
click at [250, 282] on button "Done" at bounding box center [253, 284] width 25 height 13
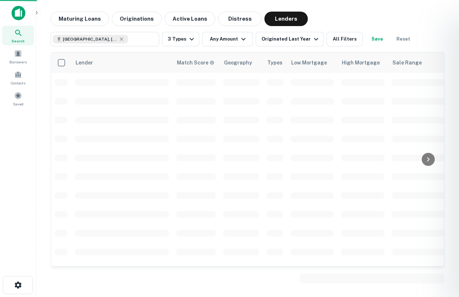
scroll to position [158, 0]
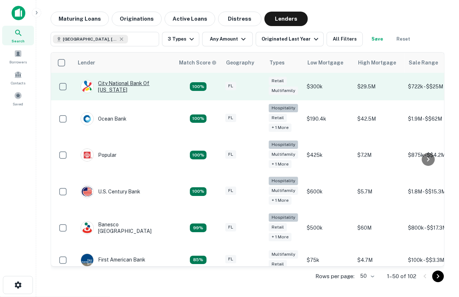
click at [120, 88] on div "City National Bank Of Florida" at bounding box center [124, 86] width 87 height 13
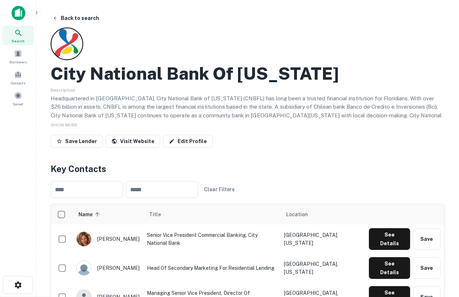
click at [22, 40] on span "Search" at bounding box center [18, 41] width 13 height 6
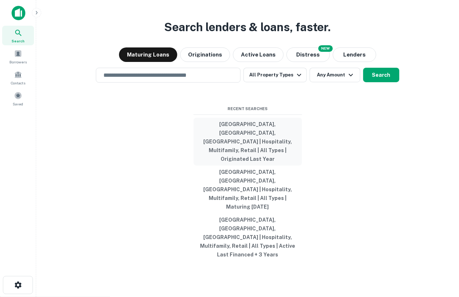
click at [231, 156] on button "[GEOGRAPHIC_DATA], [GEOGRAPHIC_DATA], [GEOGRAPHIC_DATA] | Hospitality, Multifam…" at bounding box center [248, 142] width 109 height 48
type input "**********"
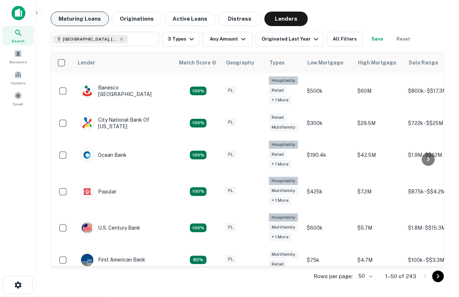
click at [88, 12] on button "Maturing Loans" at bounding box center [80, 19] width 58 height 14
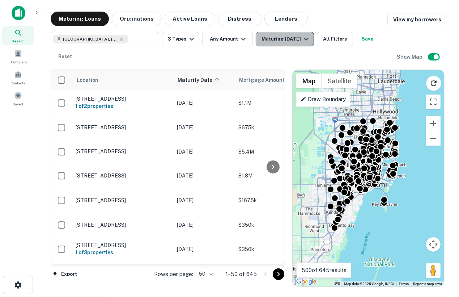
click at [290, 42] on div "Maturing In 1 Year" at bounding box center [286, 39] width 49 height 9
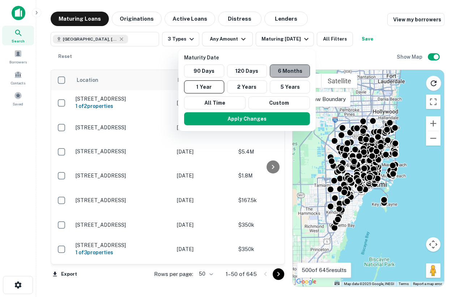
click at [280, 75] on button "6 Months" at bounding box center [290, 70] width 40 height 13
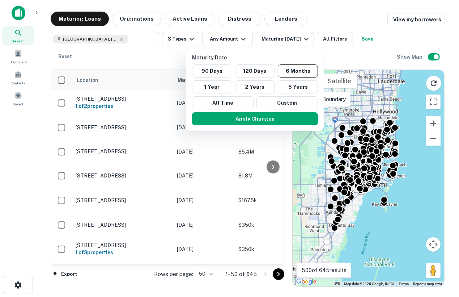
click at [273, 121] on button "Apply Changes" at bounding box center [255, 118] width 126 height 13
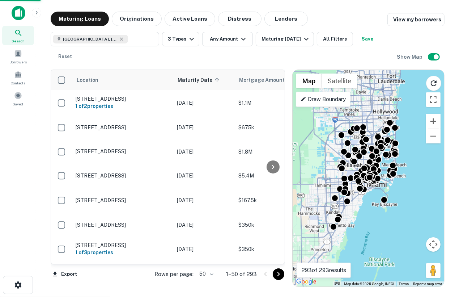
click at [377, 42] on div "Miami, FL, USA ​ 3 Types Any Amount Maturing In 6 Months All Filters Save Reset…" at bounding box center [248, 45] width 394 height 38
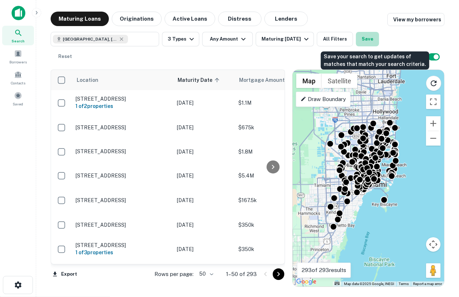
click at [375, 41] on button "Save" at bounding box center [367, 39] width 23 height 14
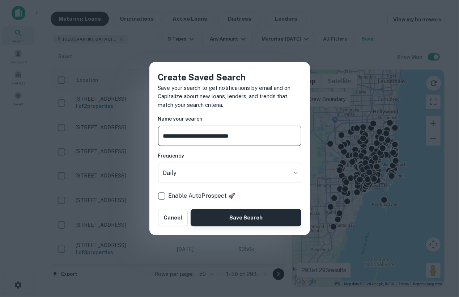
type input "**********"
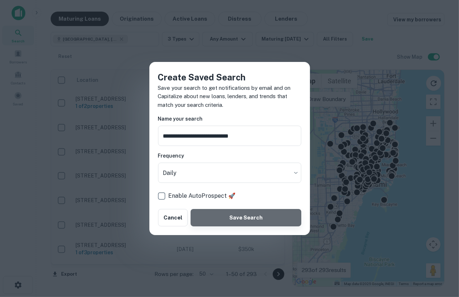
click at [240, 215] on button "Save Search" at bounding box center [246, 217] width 110 height 17
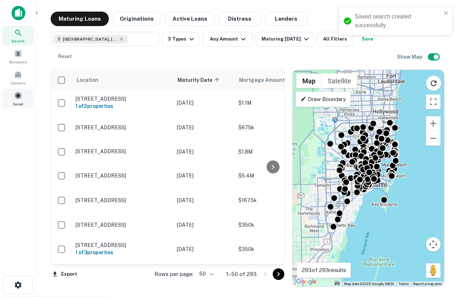
click span "Saved"
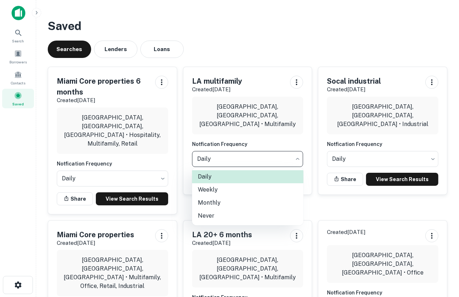
click at [227, 150] on body "Search Borrowers Contacts Saved Saved Searches Lenders Loans Miami Core propert…" at bounding box center [229, 148] width 459 height 297
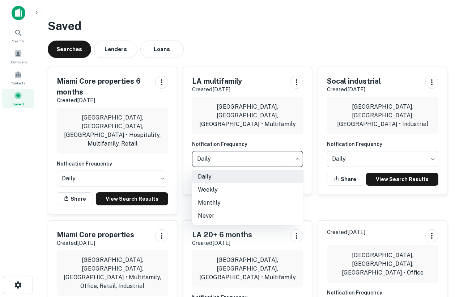
click at [254, 26] on div at bounding box center [229, 148] width 459 height 297
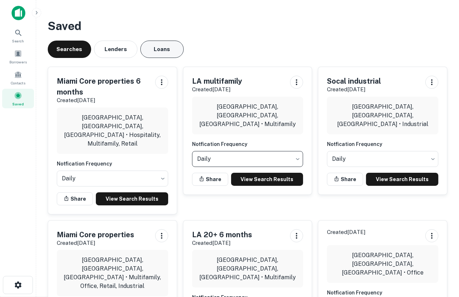
click at [160, 49] on button "Loans" at bounding box center [161, 49] width 43 height 17
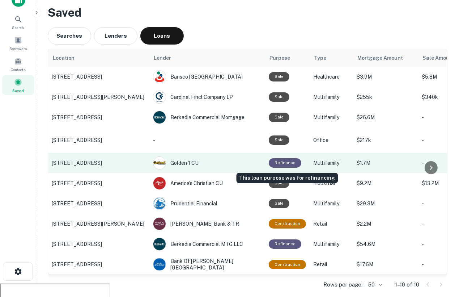
scroll to position [10, 0]
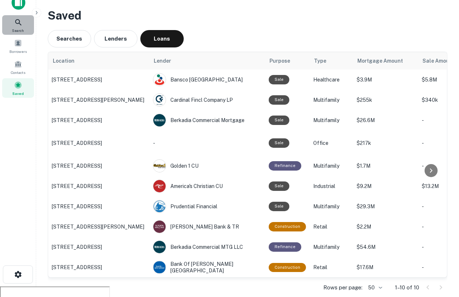
click at [18, 29] on span "Search" at bounding box center [18, 30] width 12 height 6
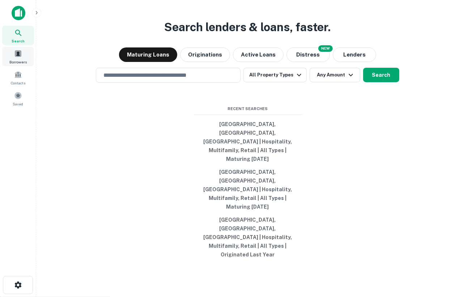
click at [18, 56] on span at bounding box center [18, 54] width 8 height 8
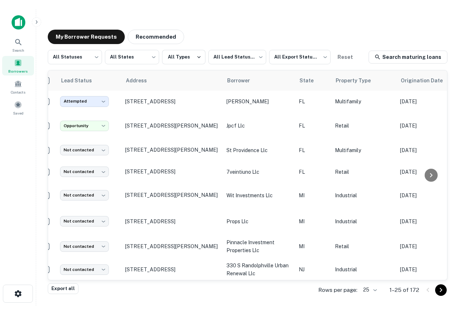
scroll to position [0, 13]
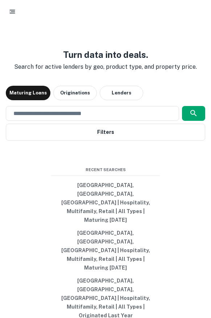
click at [12, 9] on icon "button" at bounding box center [12, 11] width 7 height 7
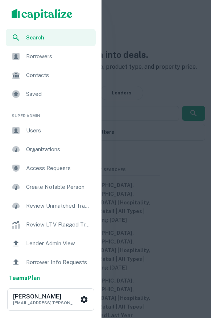
click at [43, 137] on div "Users" at bounding box center [51, 130] width 90 height 17
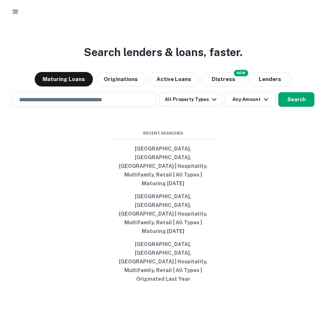
click at [13, 11] on circle "button" at bounding box center [13, 11] width 1 height 1
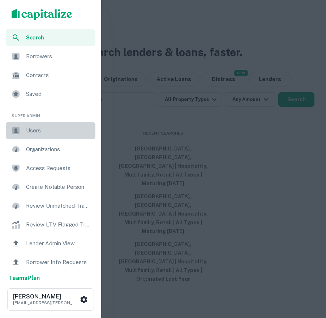
click at [34, 128] on span "Users" at bounding box center [58, 130] width 65 height 9
